Goal: Task Accomplishment & Management: Use online tool/utility

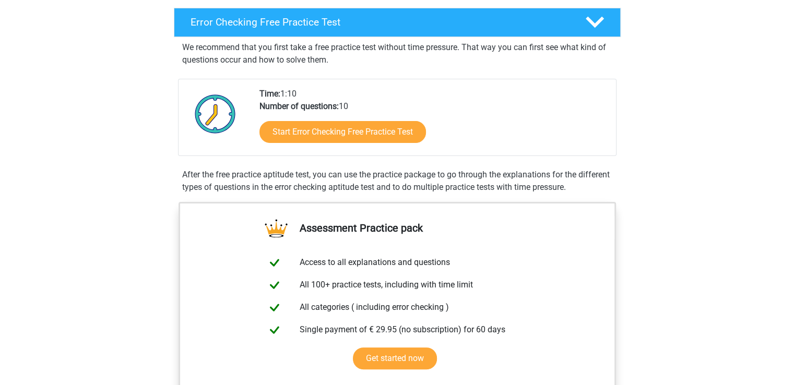
scroll to position [162, 0]
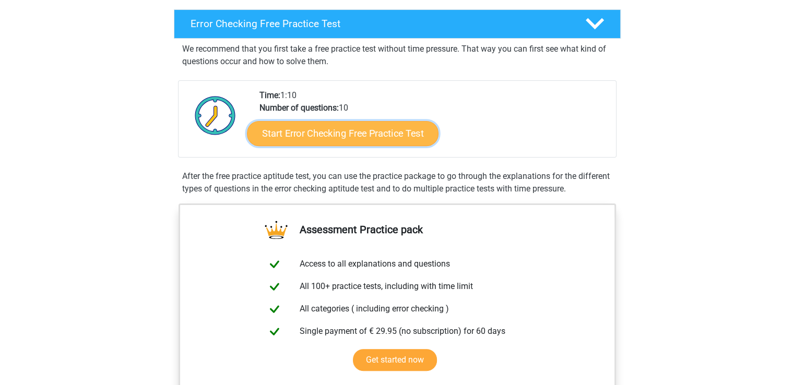
click at [322, 130] on link "Start Error Checking Free Practice Test" at bounding box center [343, 133] width 192 height 25
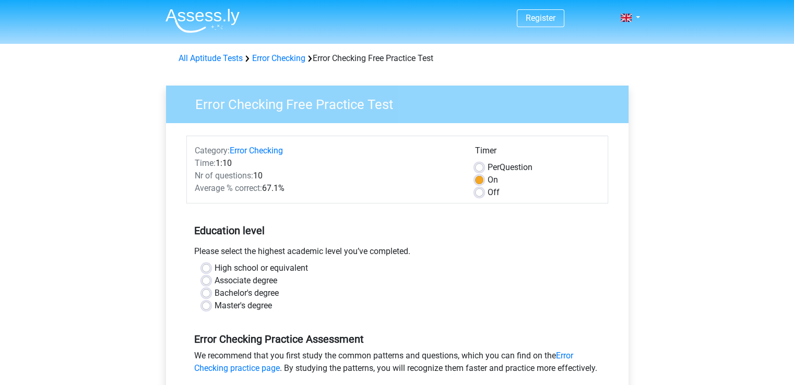
click at [487, 166] on div "Per Question" at bounding box center [537, 167] width 125 height 13
click at [488, 193] on label "Off" at bounding box center [494, 192] width 12 height 13
click at [477, 193] on input "Off" at bounding box center [479, 191] width 8 height 10
radio input "true"
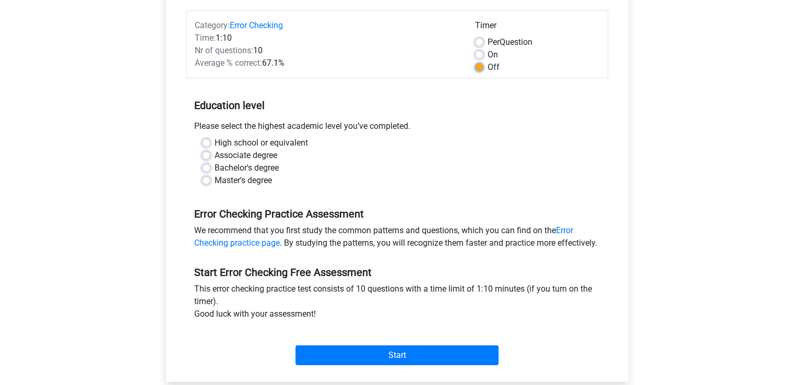
scroll to position [127, 0]
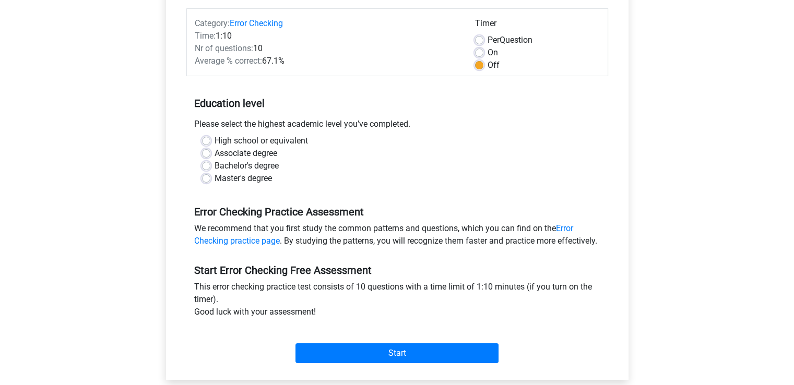
click at [215, 166] on label "Bachelor's degree" at bounding box center [247, 166] width 64 height 13
click at [209, 166] on input "Bachelor's degree" at bounding box center [206, 165] width 8 height 10
radio input "true"
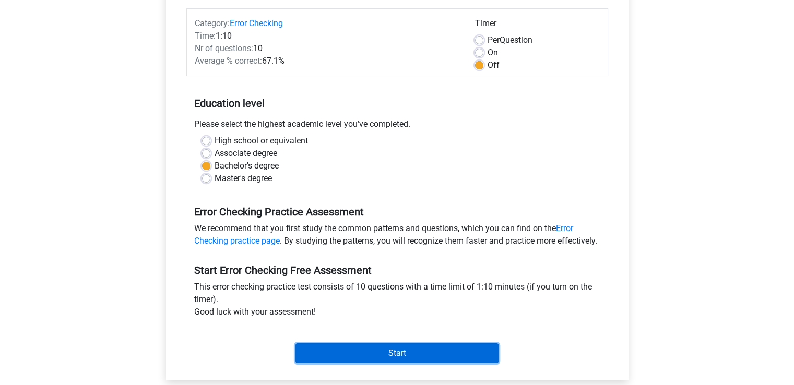
click at [448, 364] on input "Start" at bounding box center [397, 354] width 203 height 20
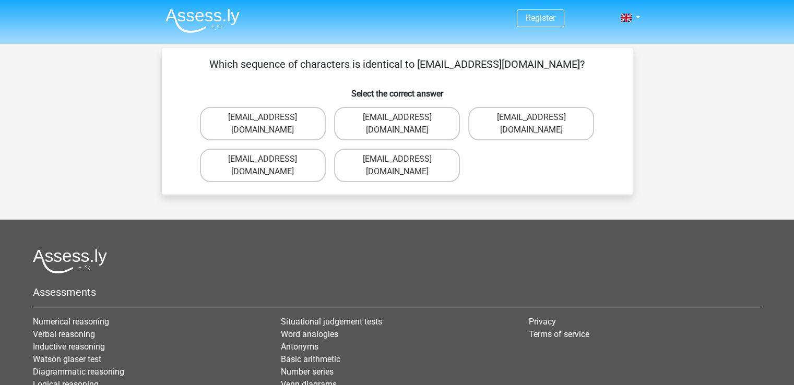
click at [413, 287] on div "Assessments Numerical reasoning Verbal reasoning Inductive reasoning Watson gla…" at bounding box center [397, 336] width 744 height 175
click at [401, 149] on label "Evie_Meade@jointmail.com.uk" at bounding box center [397, 165] width 126 height 33
click at [401, 159] on input "Evie_Meade@jointmail.com.uk" at bounding box center [400, 162] width 7 height 7
radio input "true"
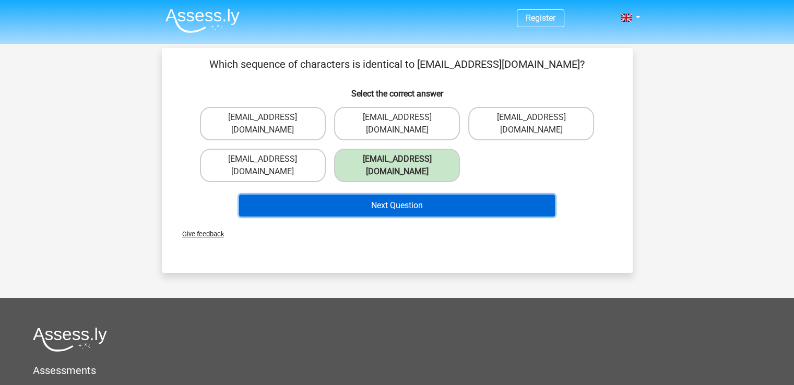
click at [424, 195] on button "Next Question" at bounding box center [397, 206] width 316 height 22
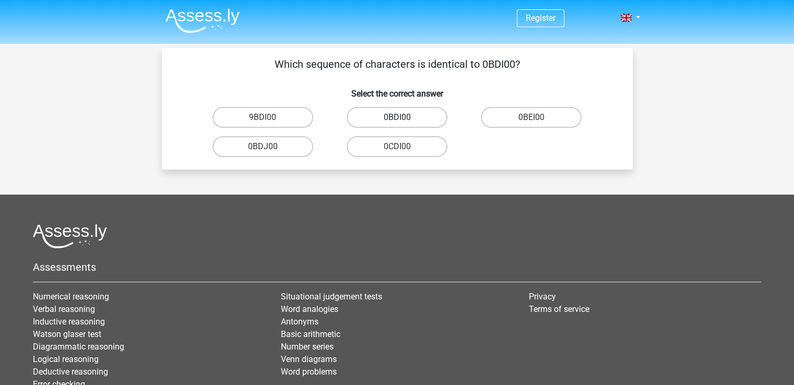
click at [370, 111] on label "0BDI00" at bounding box center [397, 117] width 101 height 21
click at [397, 118] on input "0BDI00" at bounding box center [400, 121] width 7 height 7
radio input "true"
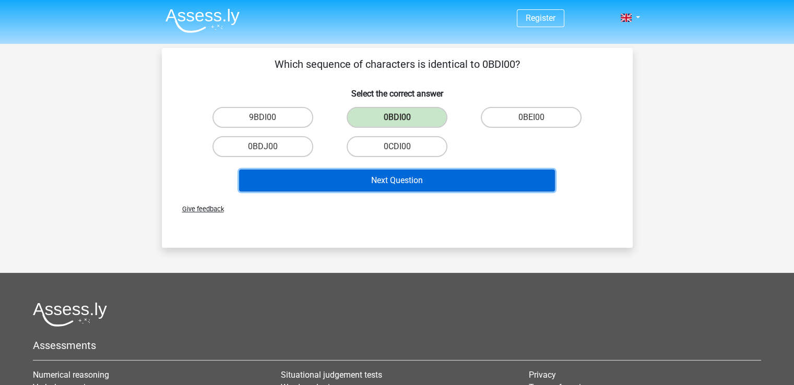
click at [407, 185] on button "Next Question" at bounding box center [397, 181] width 316 height 22
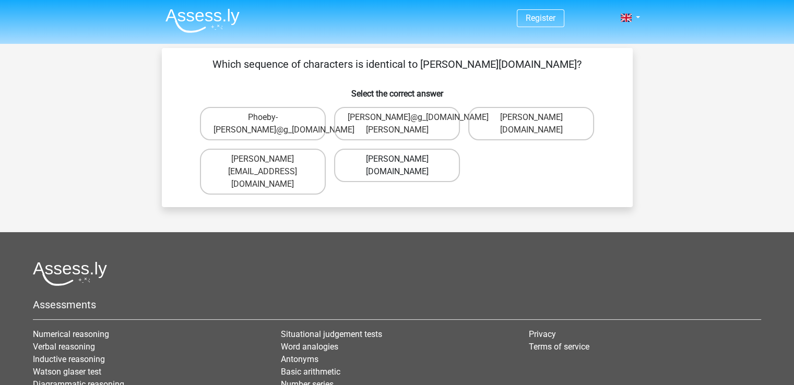
click at [408, 168] on label "Phoebe-Patterson@g_mail.gr" at bounding box center [397, 165] width 126 height 33
click at [404, 166] on input "Phoebe-Patterson@g_mail.gr" at bounding box center [400, 162] width 7 height 7
radio input "true"
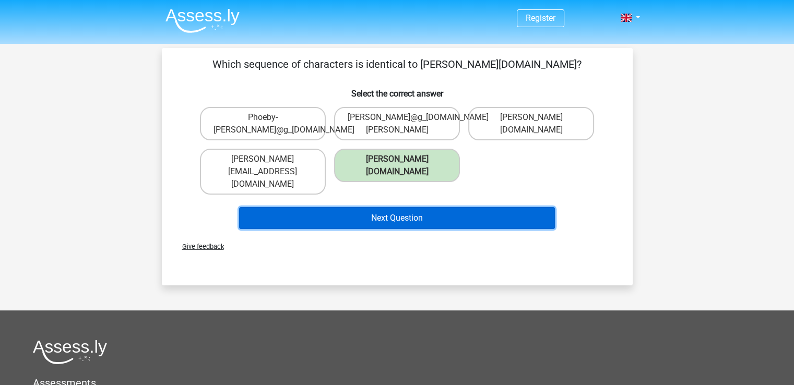
click at [443, 209] on button "Next Question" at bounding box center [397, 218] width 316 height 22
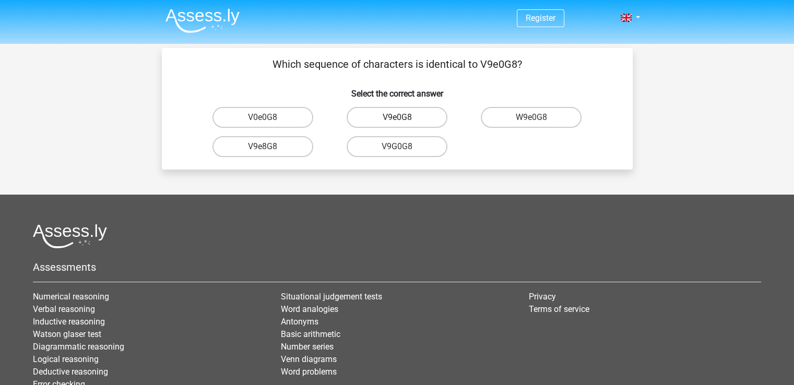
click at [418, 115] on label "V9e0G8" at bounding box center [397, 117] width 101 height 21
click at [404, 118] on input "V9e0G8" at bounding box center [400, 121] width 7 height 7
radio input "true"
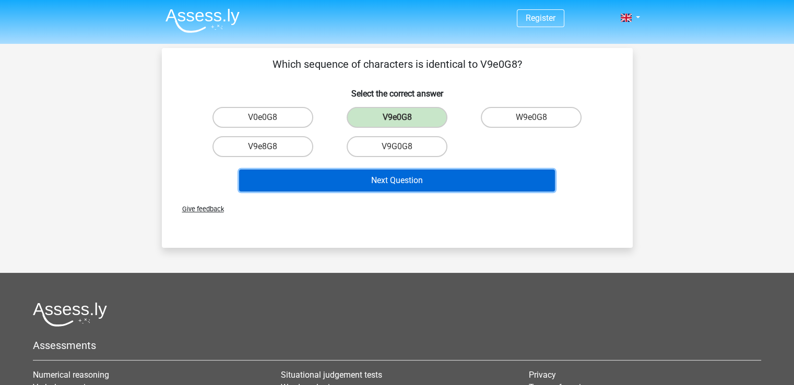
click at [440, 178] on button "Next Question" at bounding box center [397, 181] width 316 height 22
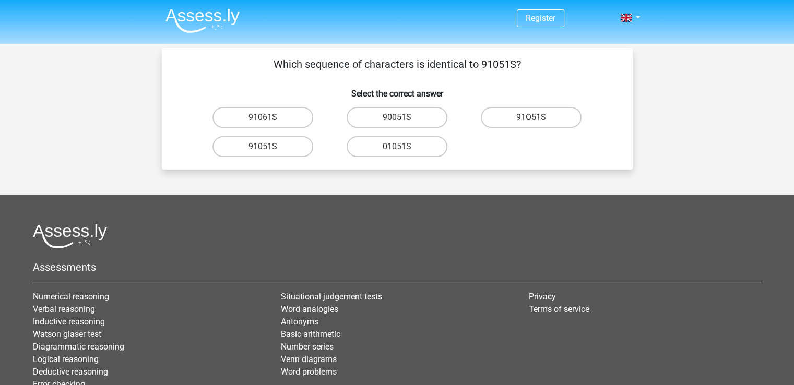
click at [264, 147] on input "91051S" at bounding box center [266, 150] width 7 height 7
radio input "true"
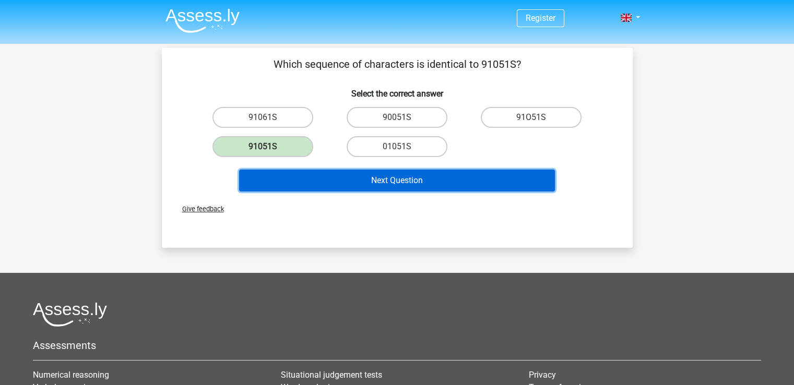
click at [371, 180] on button "Next Question" at bounding box center [397, 181] width 316 height 22
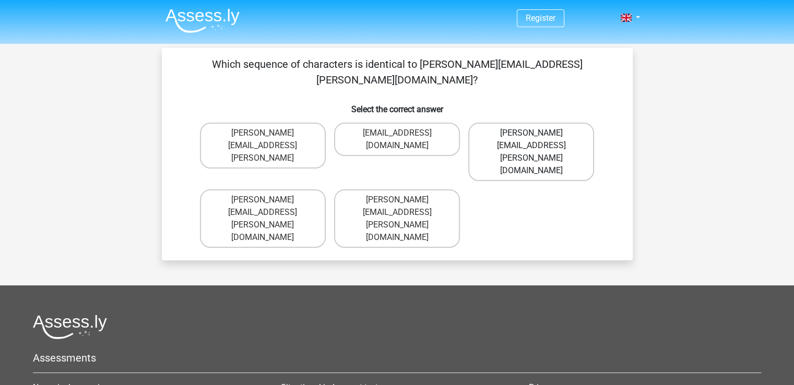
click at [528, 123] on label "Connor.Paterson@mailme.com" at bounding box center [531, 152] width 126 height 58
click at [532, 133] on input "Connor.Paterson@mailme.com" at bounding box center [535, 136] width 7 height 7
radio input "true"
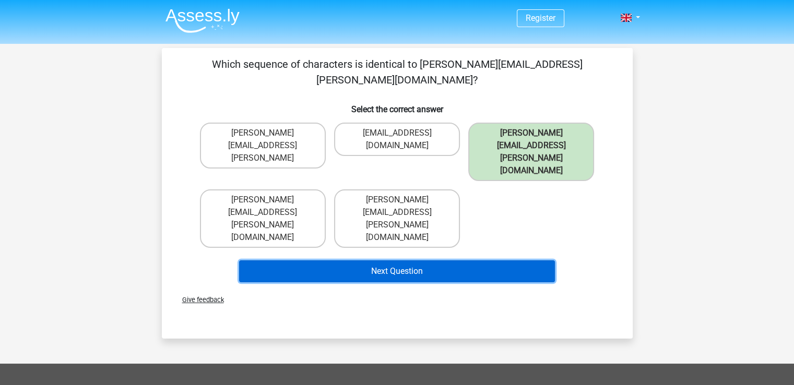
click at [483, 261] on button "Next Question" at bounding box center [397, 272] width 316 height 22
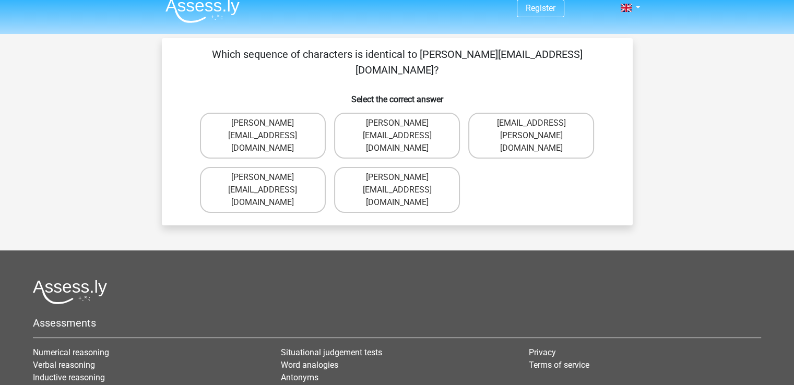
scroll to position [4, 0]
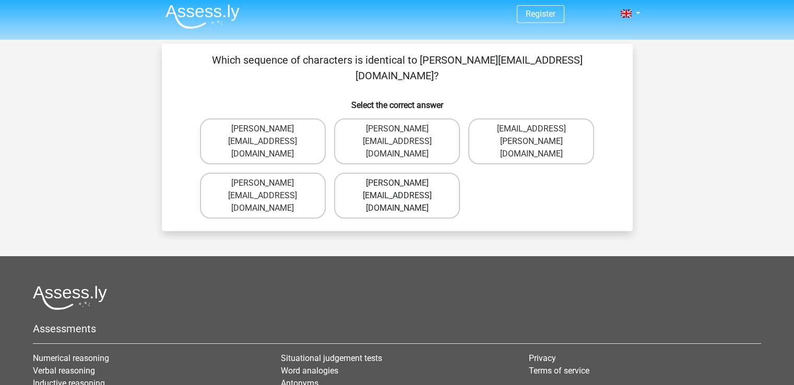
click at [432, 173] on label "Ava-Carroll@mailme.uk.com" at bounding box center [397, 196] width 126 height 46
click at [404, 183] on input "Ava-Carroll@mailme.uk.com" at bounding box center [400, 186] width 7 height 7
radio input "true"
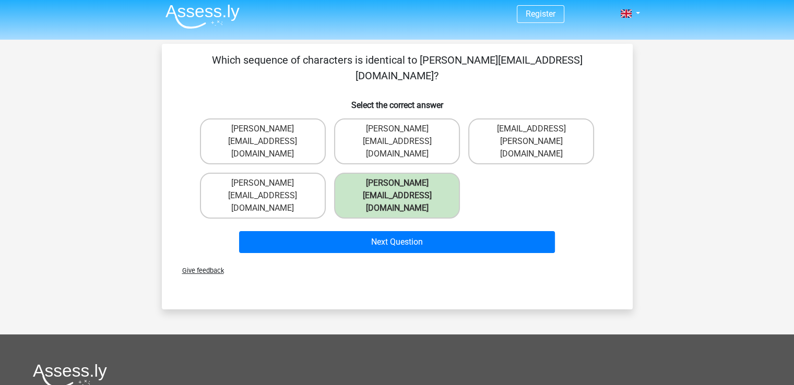
click at [476, 223] on div "Next Question" at bounding box center [398, 240] width 438 height 34
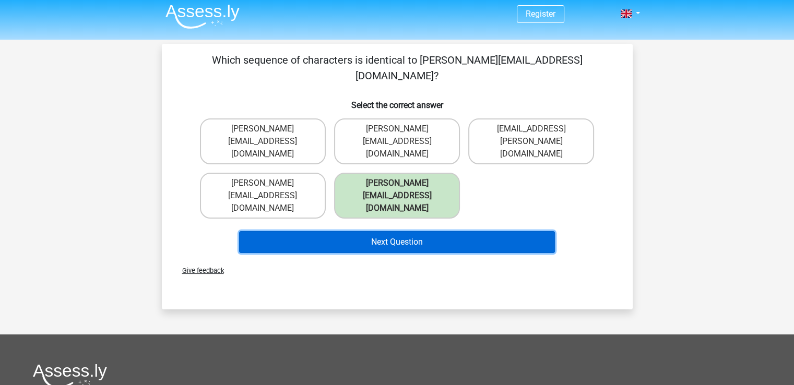
click at [479, 231] on button "Next Question" at bounding box center [397, 242] width 316 height 22
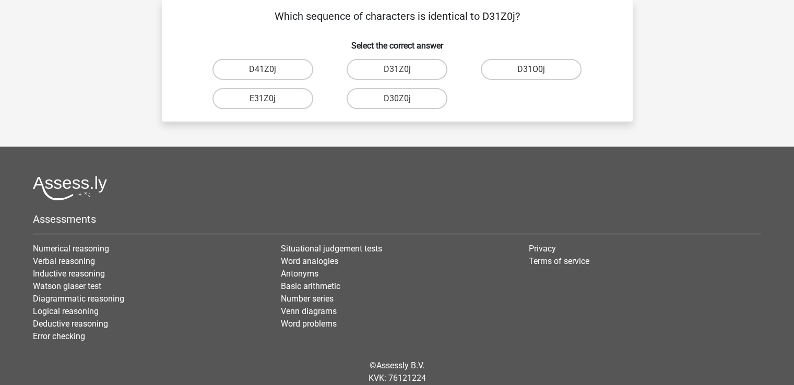
scroll to position [0, 0]
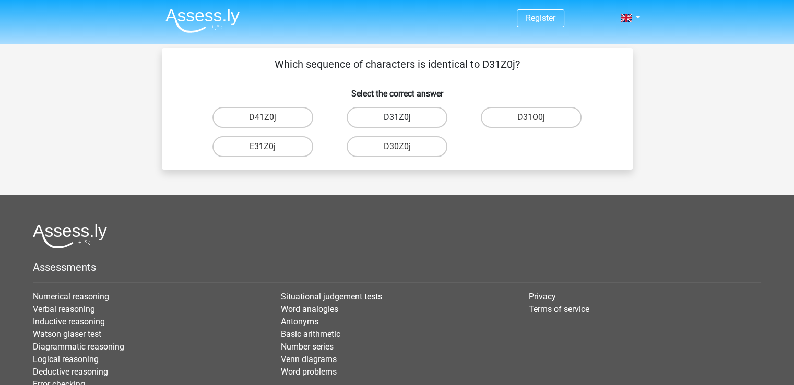
click at [417, 124] on label "D31Z0j" at bounding box center [397, 117] width 101 height 21
click at [404, 124] on input "D31Z0j" at bounding box center [400, 121] width 7 height 7
radio input "true"
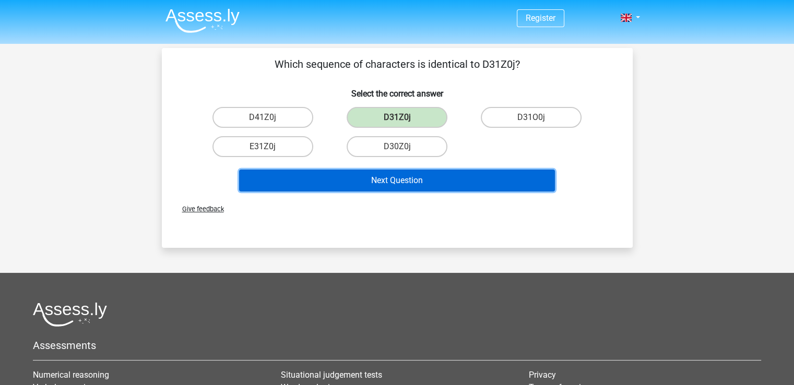
click at [458, 171] on button "Next Question" at bounding box center [397, 181] width 316 height 22
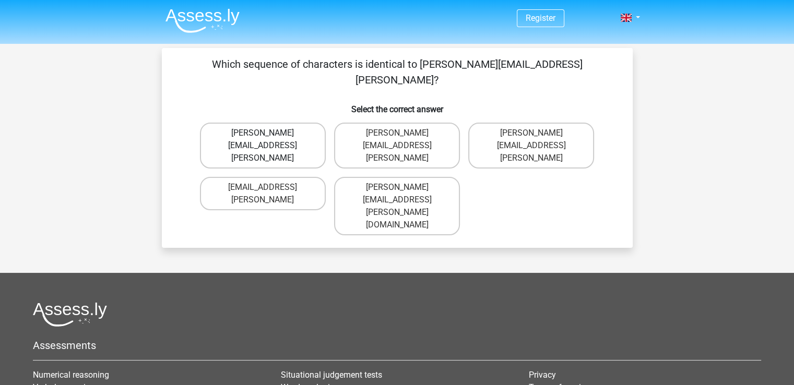
click at [289, 123] on label "Arthur.Bradley@mailme.coo" at bounding box center [263, 146] width 126 height 46
click at [270, 133] on input "Arthur.Bradley@mailme.coo" at bounding box center [266, 136] width 7 height 7
radio input "true"
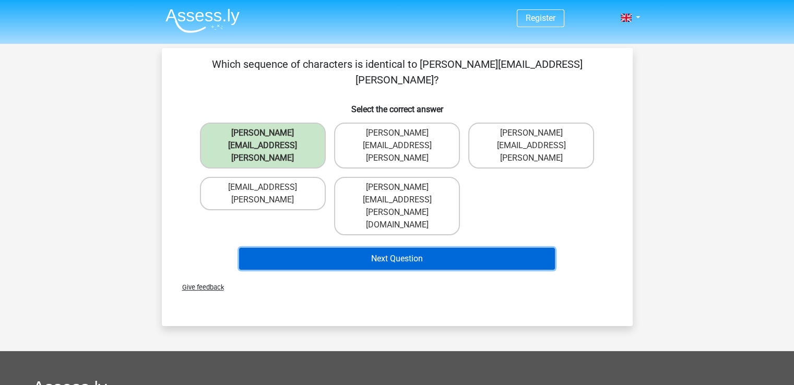
click at [383, 248] on button "Next Question" at bounding box center [397, 259] width 316 height 22
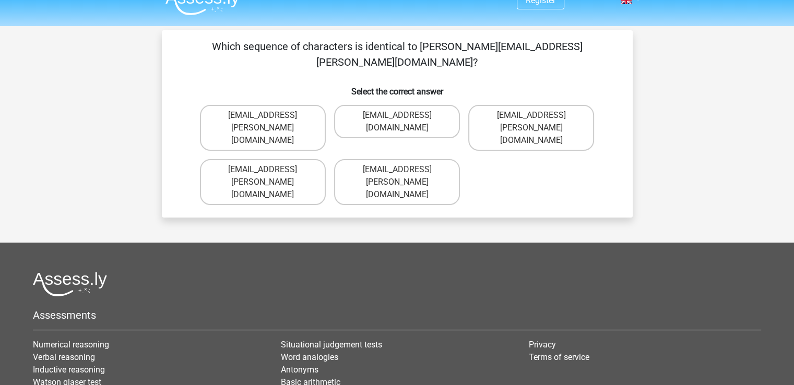
scroll to position [17, 0]
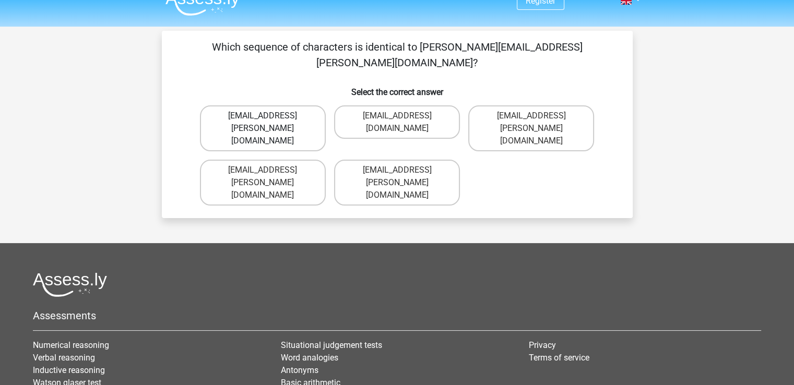
click at [301, 106] on label "Theo+Sadler@Gmail.uk.com" at bounding box center [263, 129] width 126 height 46
click at [270, 116] on input "Theo+Sadler@Gmail.uk.com" at bounding box center [266, 119] width 7 height 7
radio input "true"
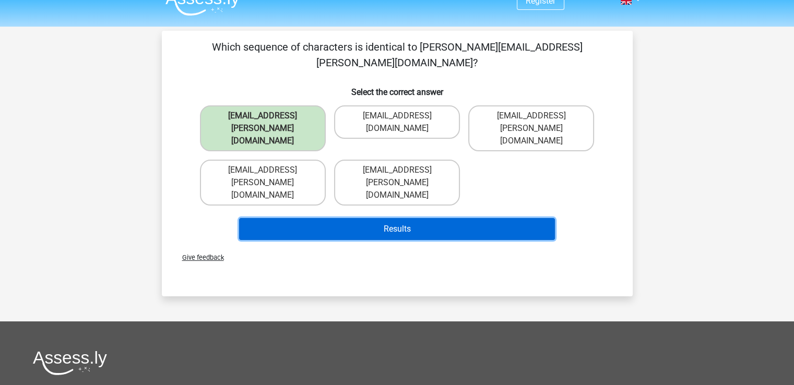
click at [325, 218] on button "Results" at bounding box center [397, 229] width 316 height 22
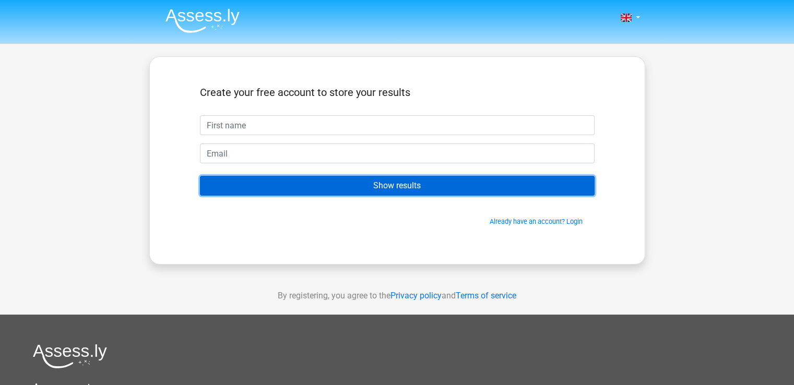
click at [459, 180] on input "Show results" at bounding box center [397, 186] width 395 height 20
